Goal: Task Accomplishment & Management: Use online tool/utility

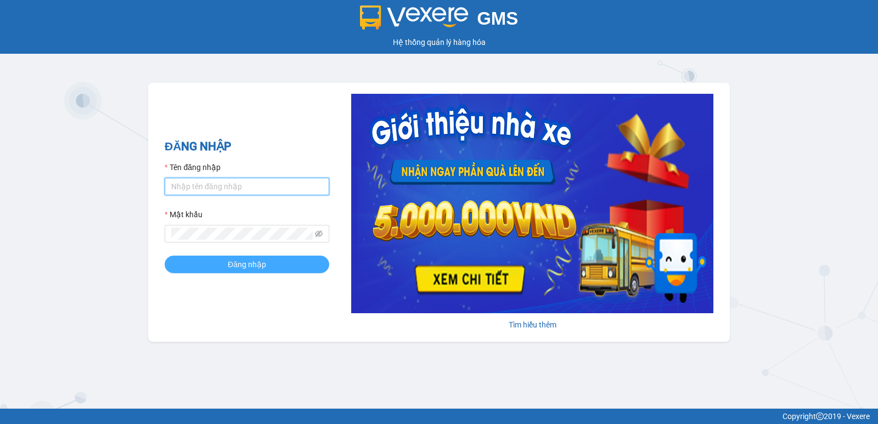
type input "vuvannam.xevn"
click at [242, 262] on span "Đăng nhập" at bounding box center [247, 265] width 38 height 12
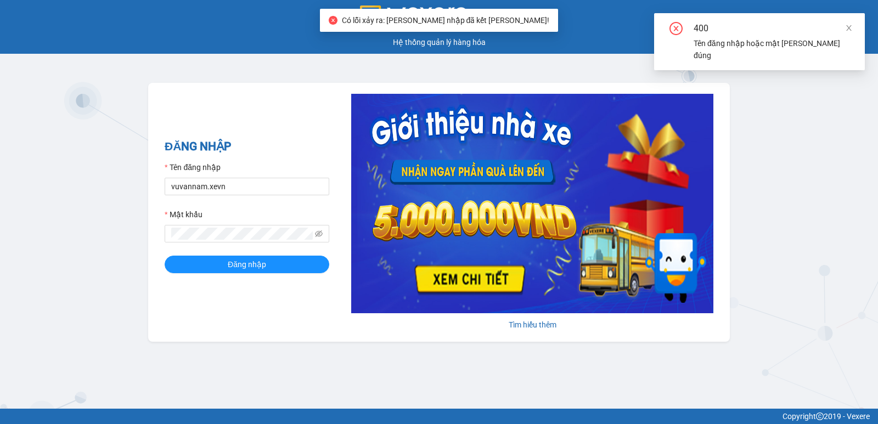
drag, startPoint x: 855, startPoint y: 29, endPoint x: 761, endPoint y: 63, distance: 99.6
click at [855, 30] on div "400 Tên đăng nhập hoặc mật khẩu không đúng" at bounding box center [759, 41] width 211 height 57
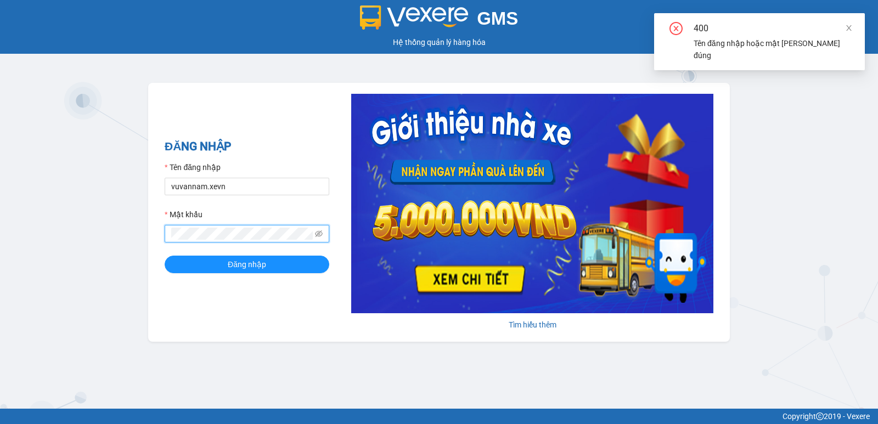
click at [114, 239] on div "GMS Hệ thống quản lý hàng hóa ĐĂNG NHẬP Tên đăng nhập vuvannam.xevn Mật khẩu Đă…" at bounding box center [439, 204] width 878 height 409
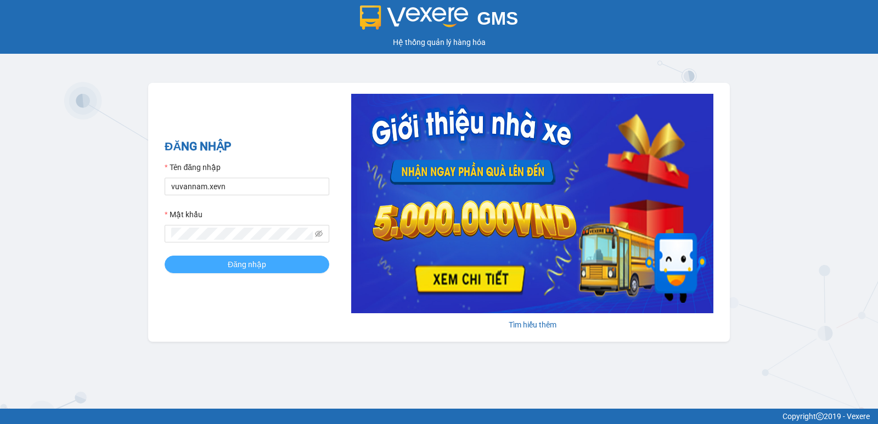
click at [209, 269] on button "Đăng nhập" at bounding box center [247, 265] width 165 height 18
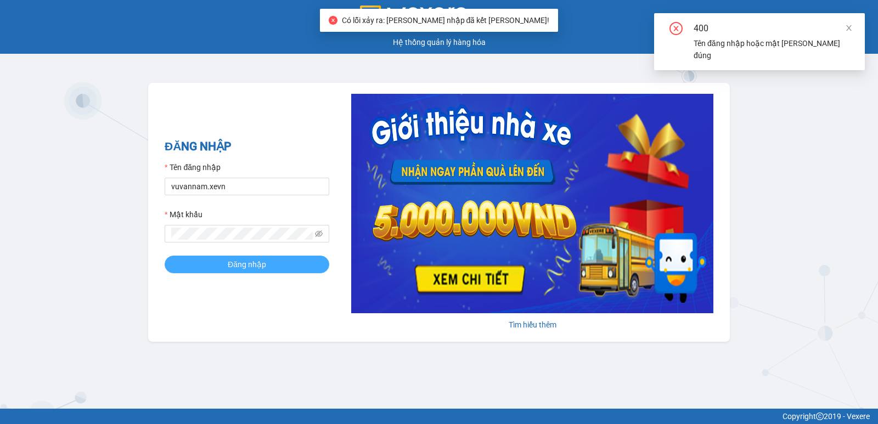
click at [210, 258] on button "Đăng nhập" at bounding box center [247, 265] width 165 height 18
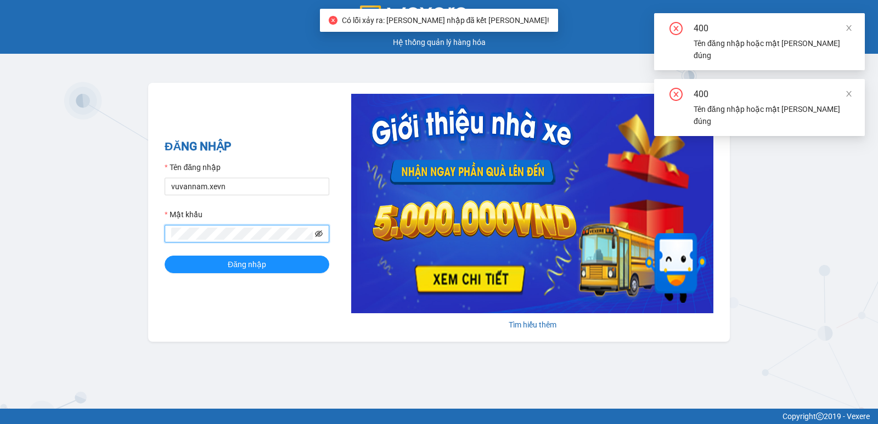
click at [318, 235] on icon "eye-invisible" at bounding box center [319, 234] width 8 height 8
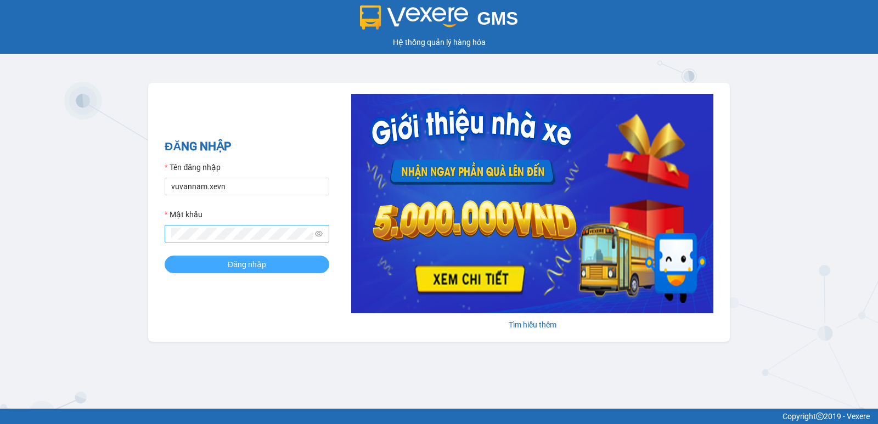
click at [220, 268] on button "Đăng nhập" at bounding box center [247, 265] width 165 height 18
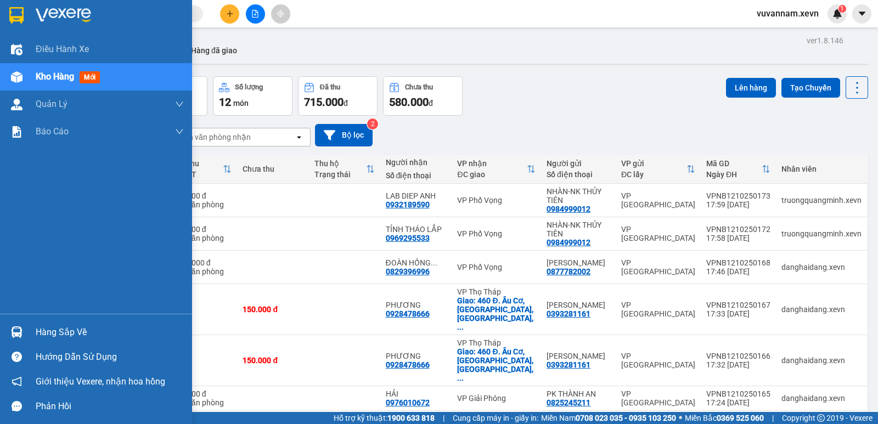
click at [43, 332] on div "Hàng sắp về" at bounding box center [110, 332] width 148 height 16
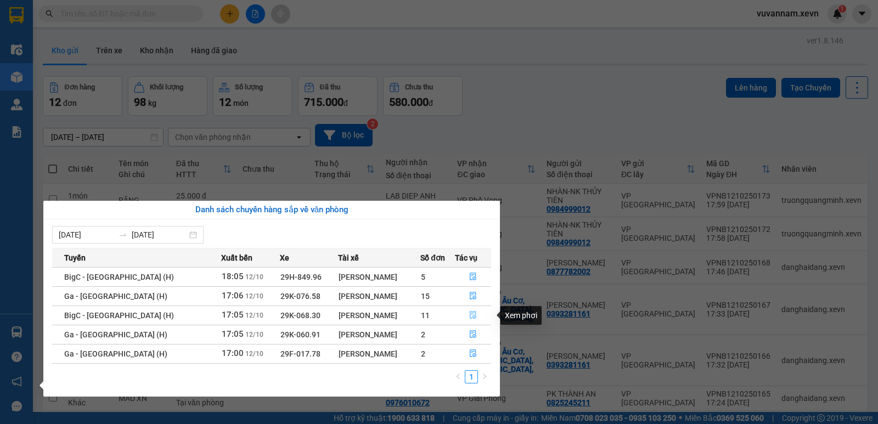
click at [469, 313] on icon "file-done" at bounding box center [473, 315] width 8 height 8
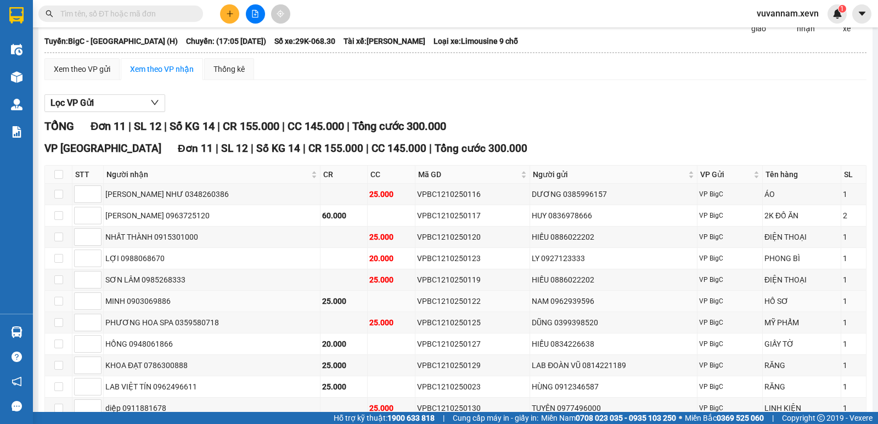
scroll to position [110, 0]
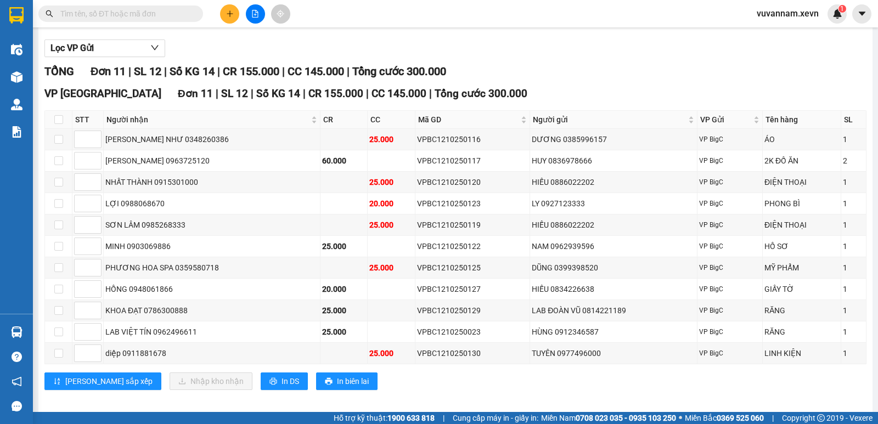
click at [168, 18] on input "text" at bounding box center [125, 14] width 130 height 12
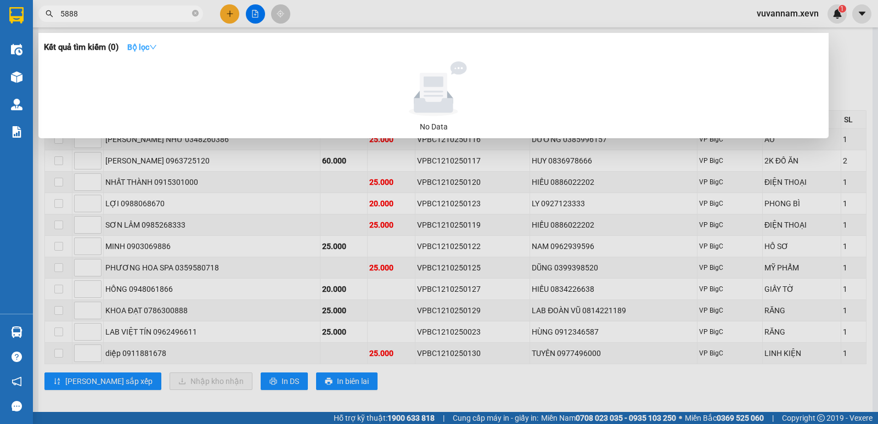
type input "58888"
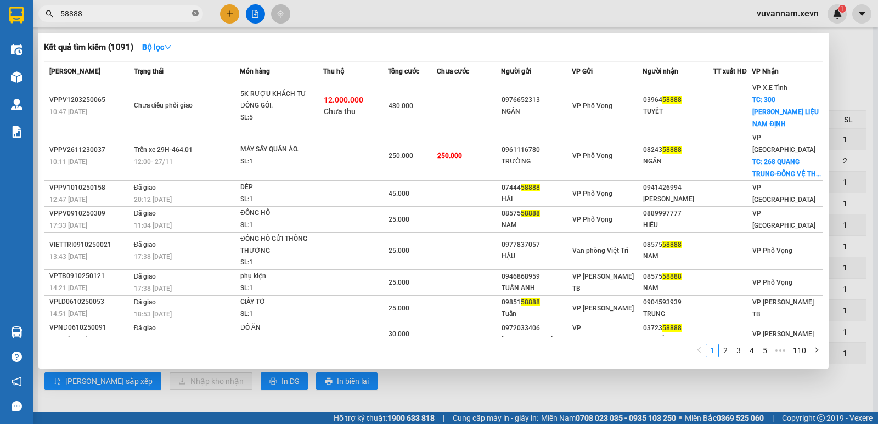
click at [194, 14] on icon "close-circle" at bounding box center [195, 13] width 7 height 7
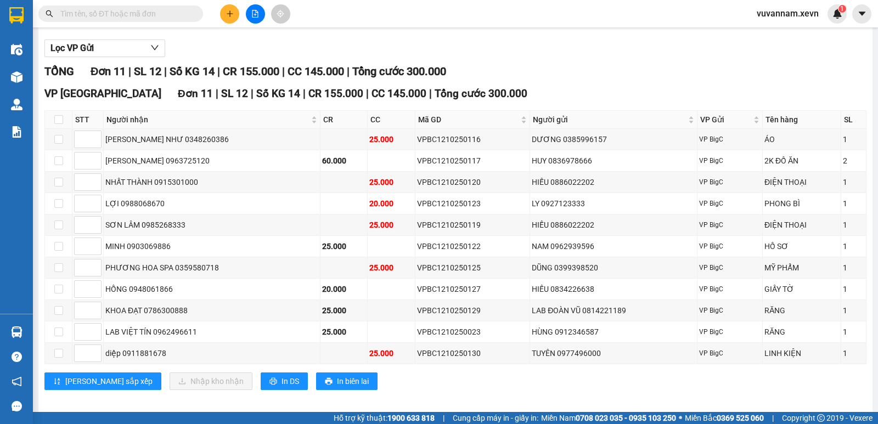
click at [180, 18] on input "text" at bounding box center [125, 14] width 130 height 12
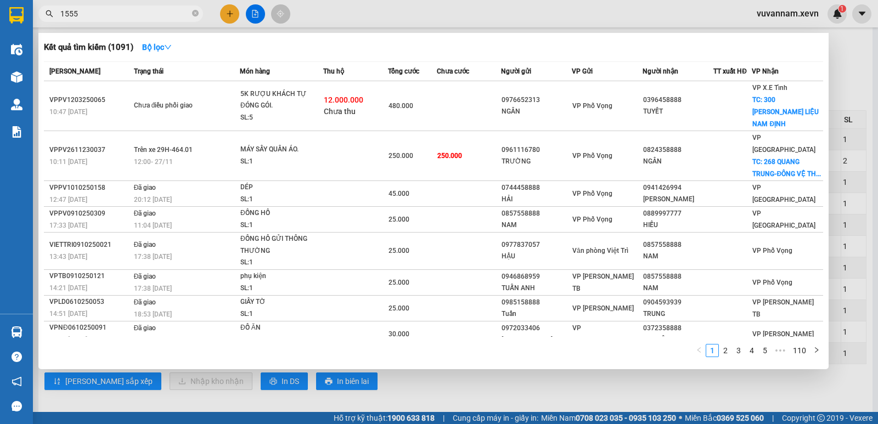
type input "15555"
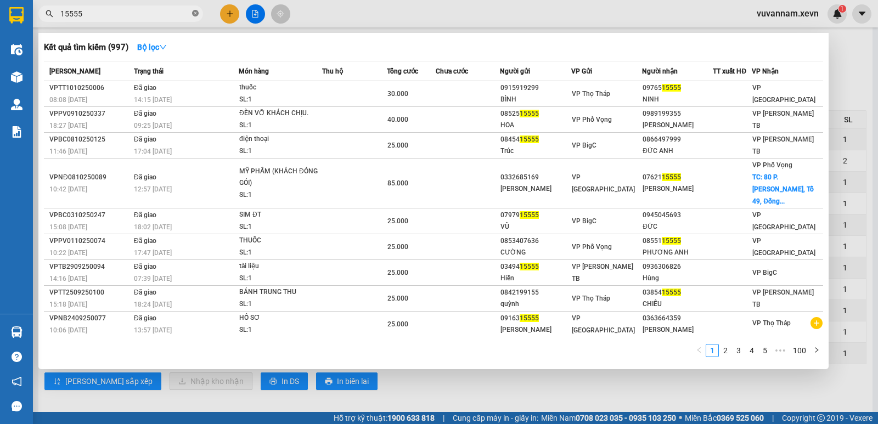
click at [196, 15] on icon "close-circle" at bounding box center [195, 13] width 7 height 7
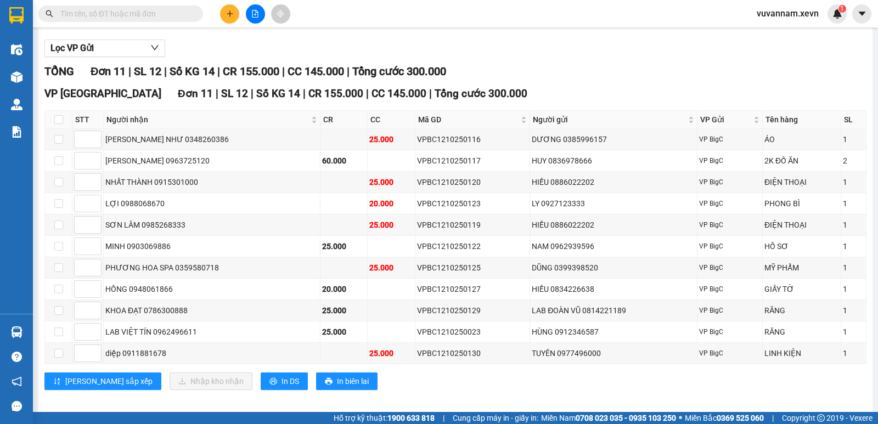
click at [188, 12] on input "text" at bounding box center [125, 14] width 130 height 12
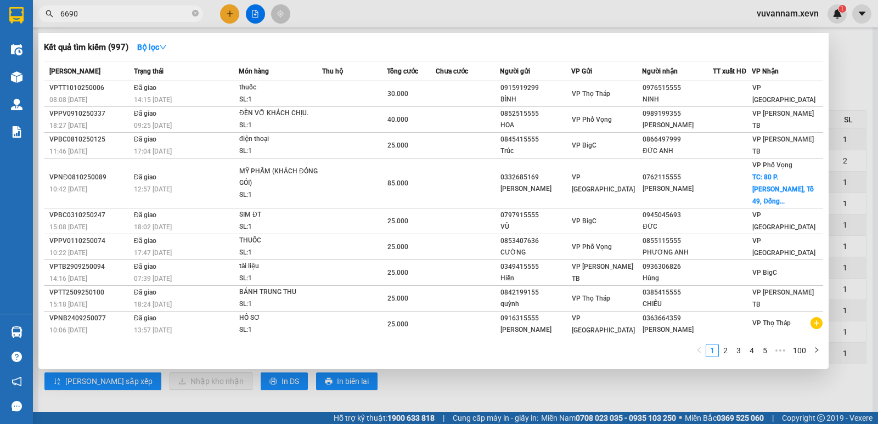
type input "66909"
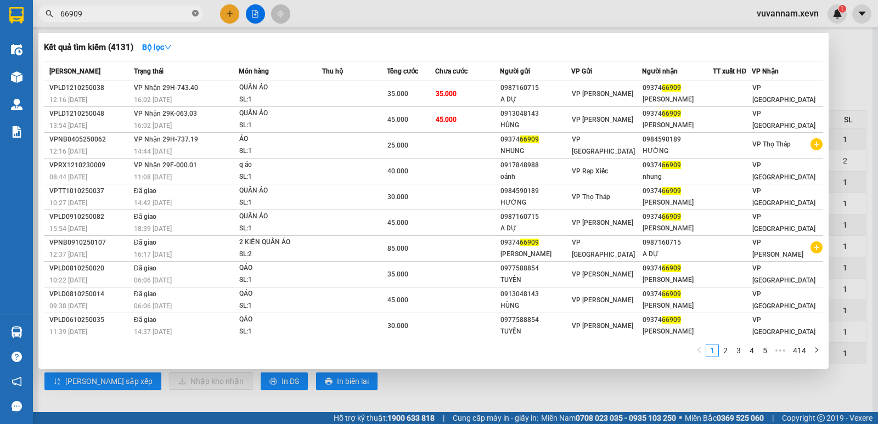
click at [196, 14] on icon "close-circle" at bounding box center [195, 13] width 7 height 7
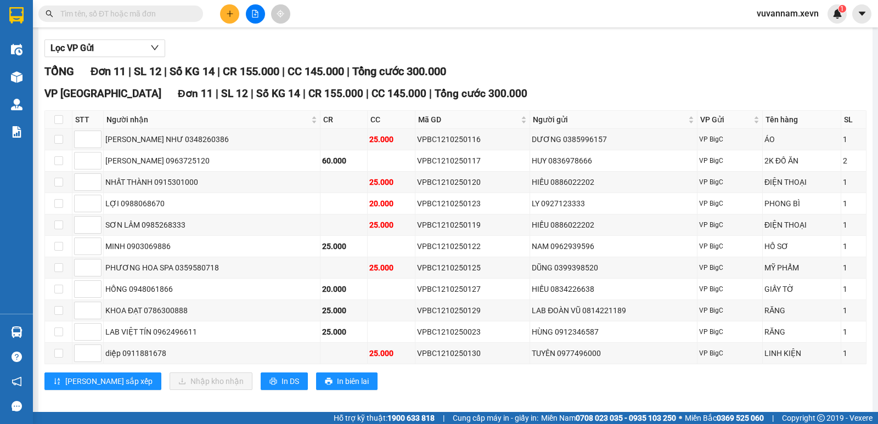
click at [187, 16] on input "text" at bounding box center [125, 14] width 130 height 12
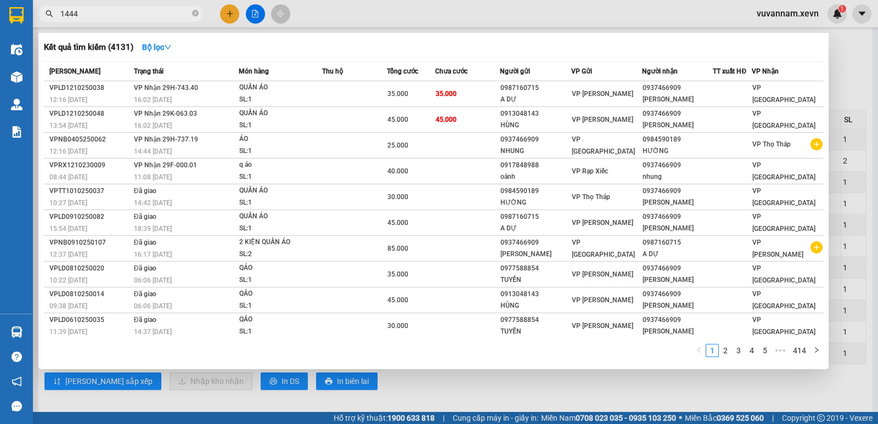
type input "14444"
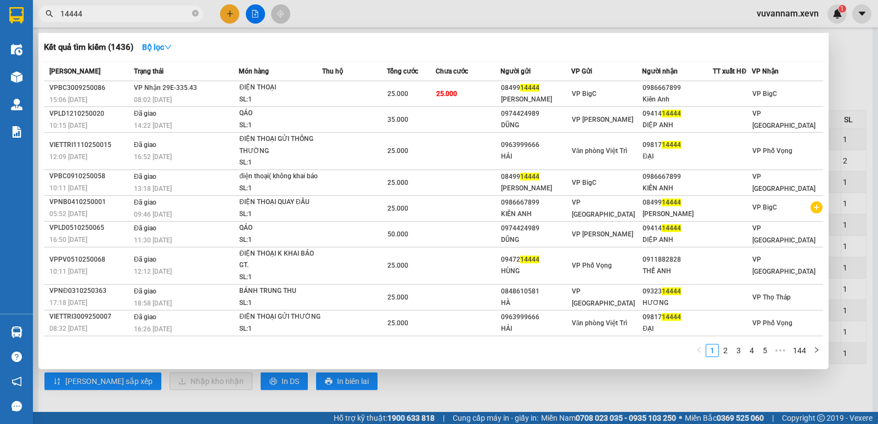
click at [194, 11] on icon "close-circle" at bounding box center [195, 13] width 7 height 7
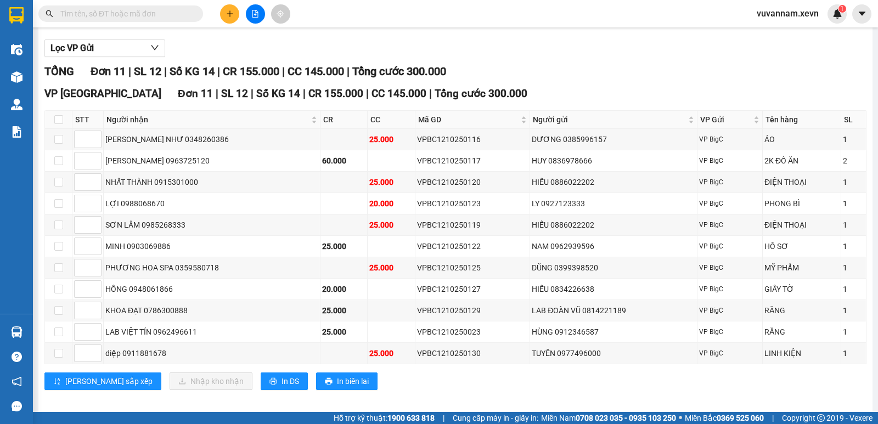
click at [178, 17] on input "text" at bounding box center [125, 14] width 130 height 12
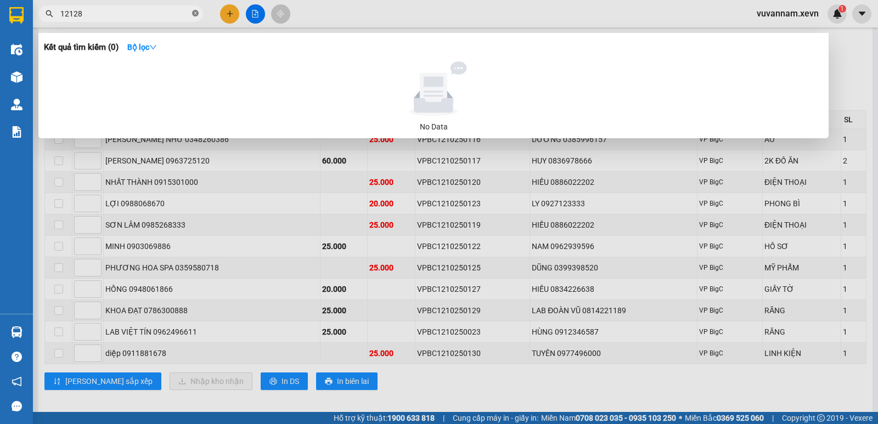
type input "121281"
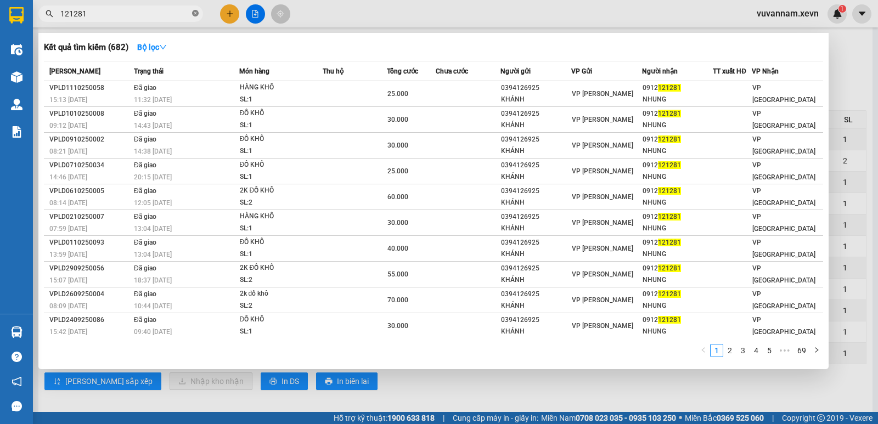
click at [194, 16] on icon "close-circle" at bounding box center [195, 13] width 7 height 7
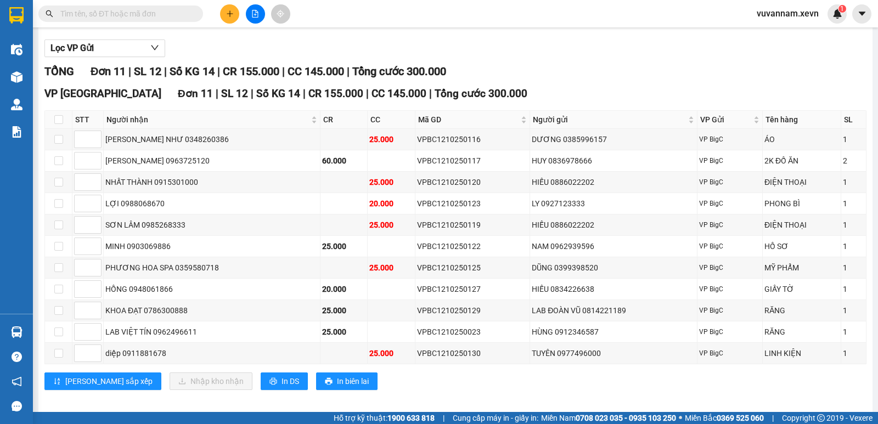
click at [151, 10] on input "text" at bounding box center [125, 14] width 130 height 12
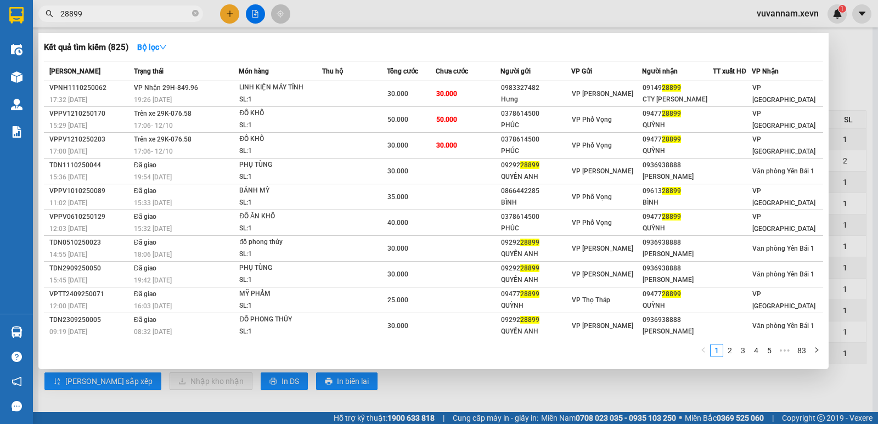
type input "28899"
click at [621, 410] on div at bounding box center [439, 212] width 878 height 424
click at [194, 12] on icon "close-circle" at bounding box center [195, 13] width 7 height 7
